Goal: Find specific page/section: Find specific page/section

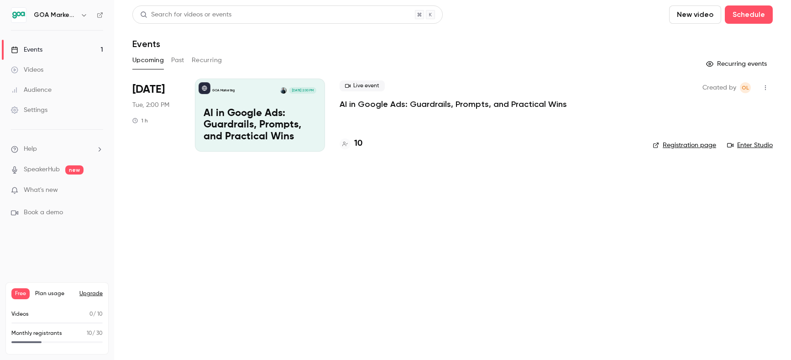
click at [39, 84] on link "Audience" at bounding box center [57, 90] width 114 height 20
